Goal: Connect with others: Participate in discussion

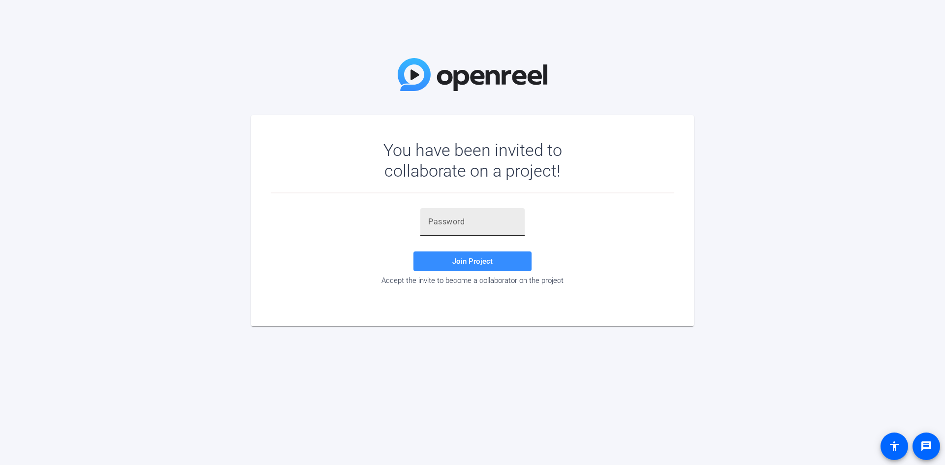
click at [462, 217] on input "text" at bounding box center [472, 222] width 89 height 12
paste input "5.~O7w"
type input "5.~O7w"
click at [485, 263] on span "Join Project" at bounding box center [472, 261] width 40 height 9
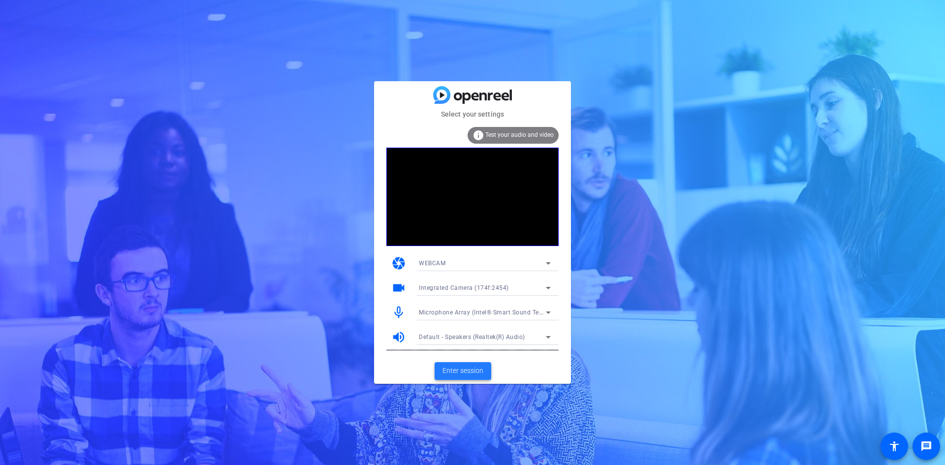
click at [467, 372] on span "Enter session" at bounding box center [462, 371] width 41 height 10
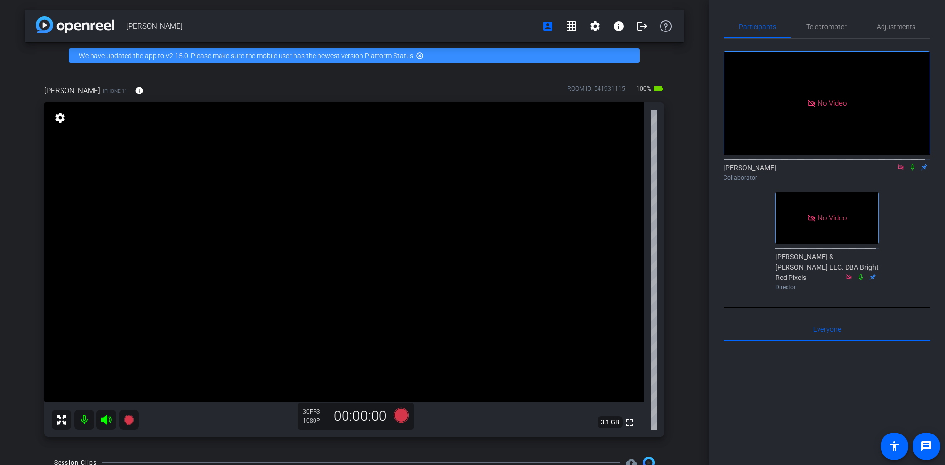
click at [908, 171] on icon at bounding box center [912, 167] width 8 height 7
click at [909, 171] on icon at bounding box center [912, 167] width 8 height 7
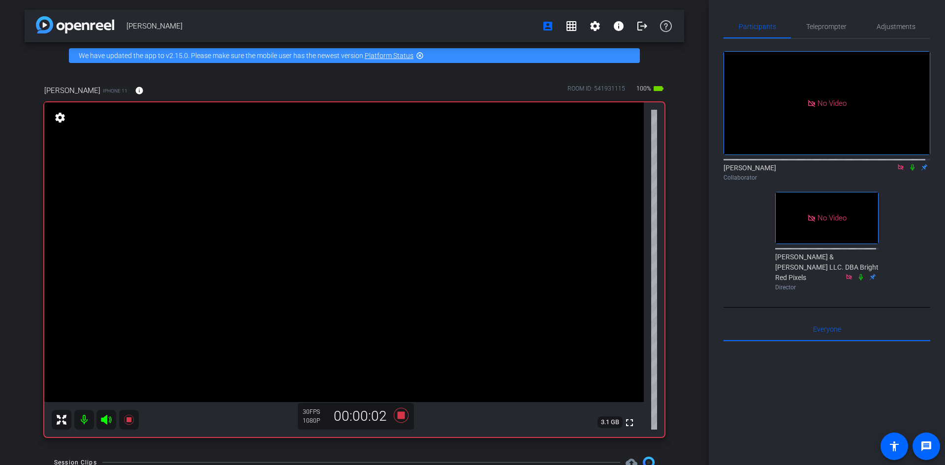
click at [908, 171] on icon at bounding box center [912, 167] width 8 height 7
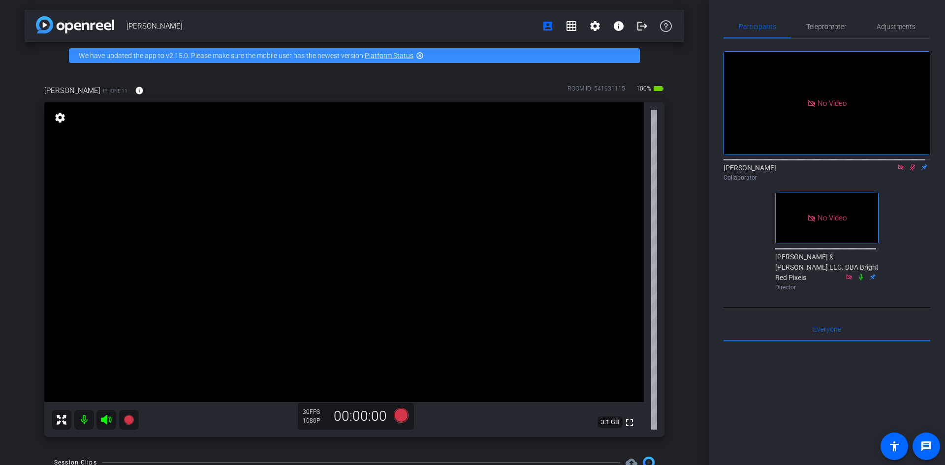
click at [910, 171] on icon at bounding box center [912, 167] width 5 height 6
